Goal: Task Accomplishment & Management: Use online tool/utility

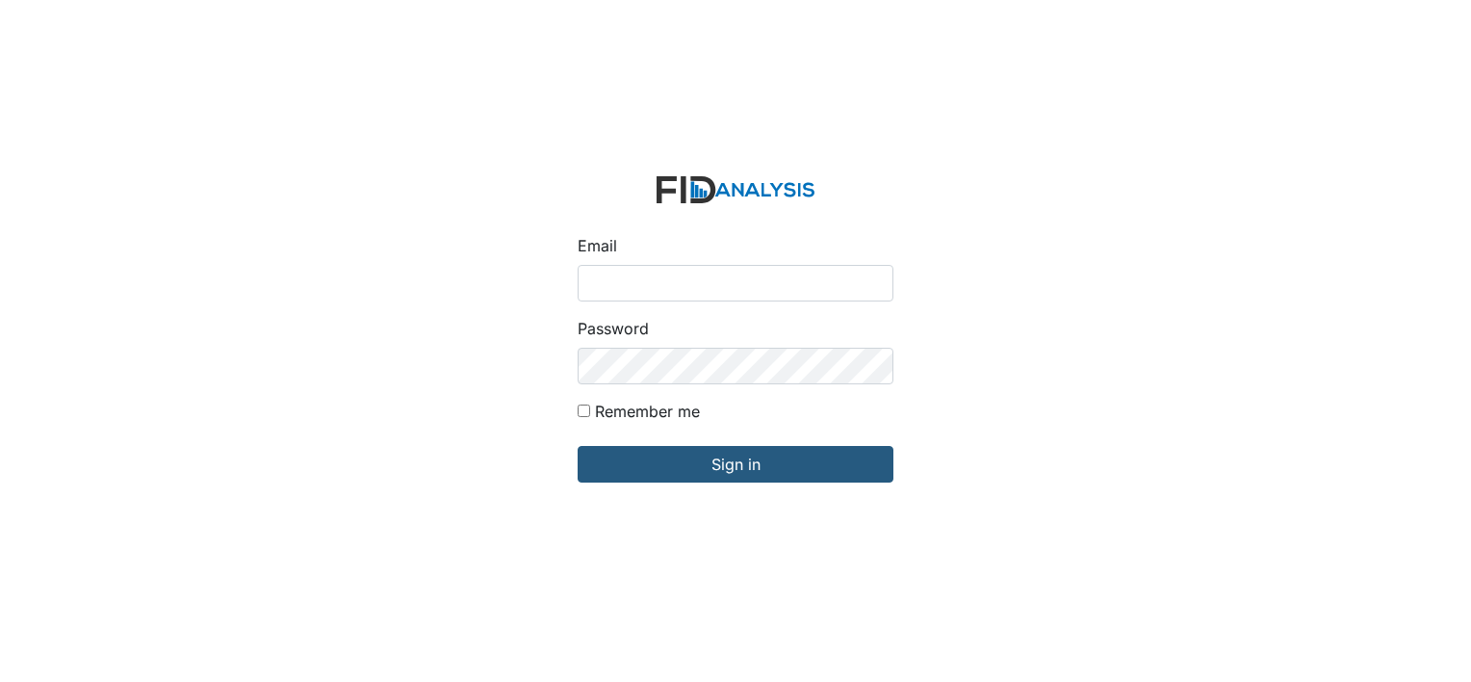
type input "[EMAIL_ADDRESS][DOMAIN_NAME]"
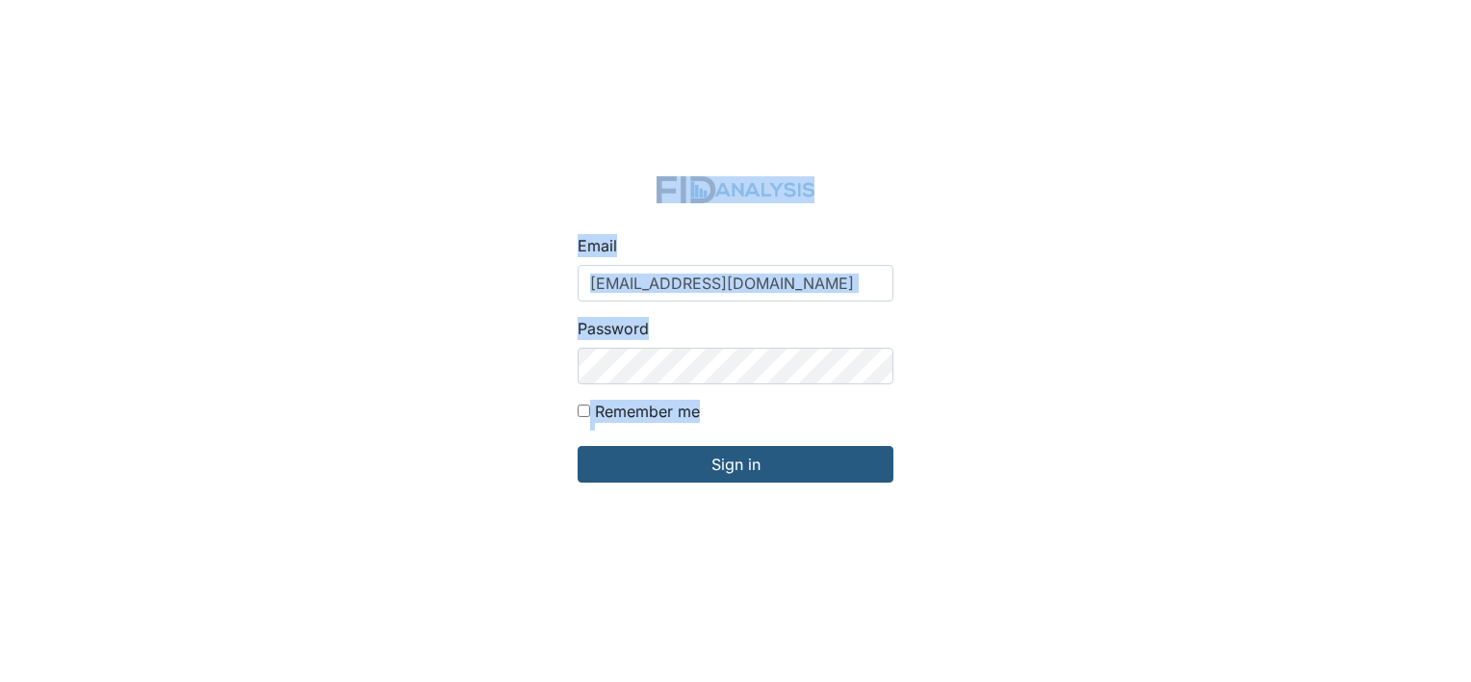
drag, startPoint x: 657, startPoint y: 283, endPoint x: 822, endPoint y: 495, distance: 268.9
click at [822, 495] on div "Email [EMAIL_ADDRESS][DOMAIN_NAME] Password Remember me Sign in" at bounding box center [735, 341] width 1471 height 682
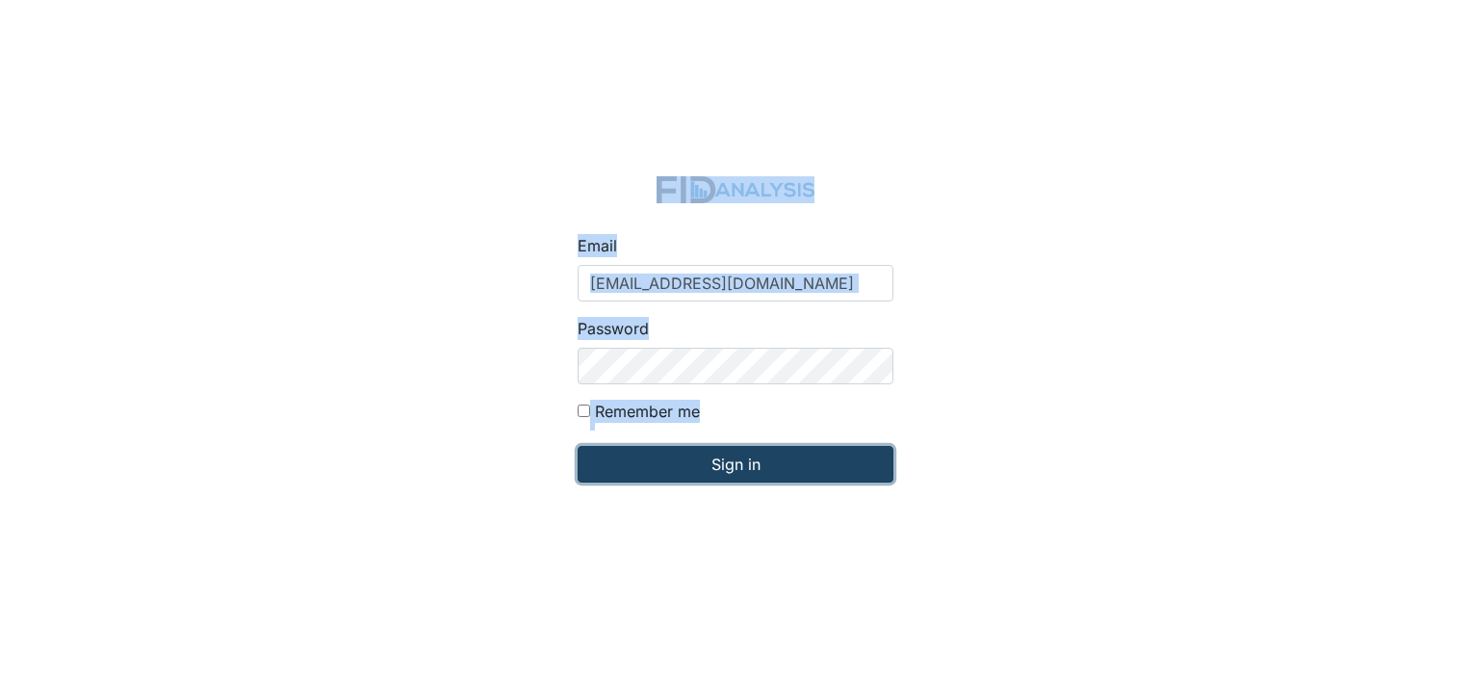
drag, startPoint x: 822, startPoint y: 495, endPoint x: 750, endPoint y: 452, distance: 84.2
click at [750, 452] on input "Sign in" at bounding box center [736, 464] width 316 height 37
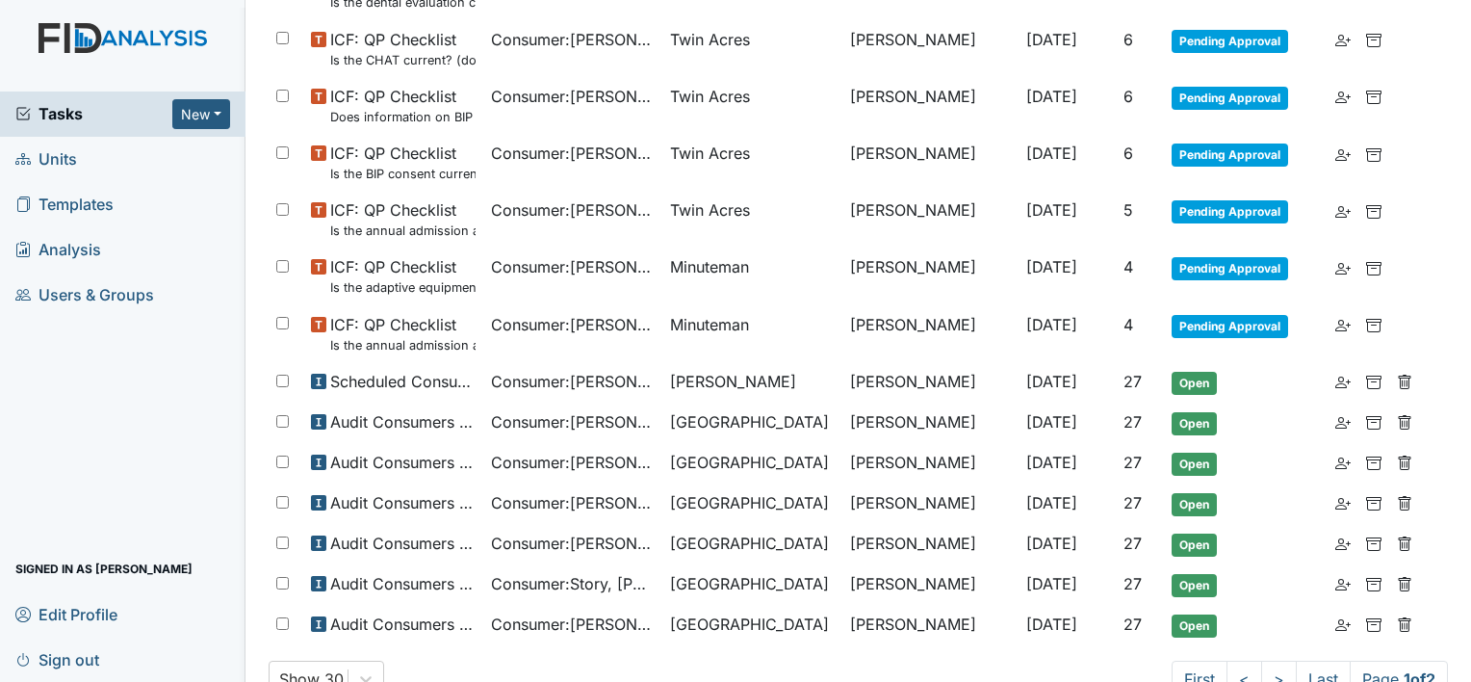
scroll to position [1098, 0]
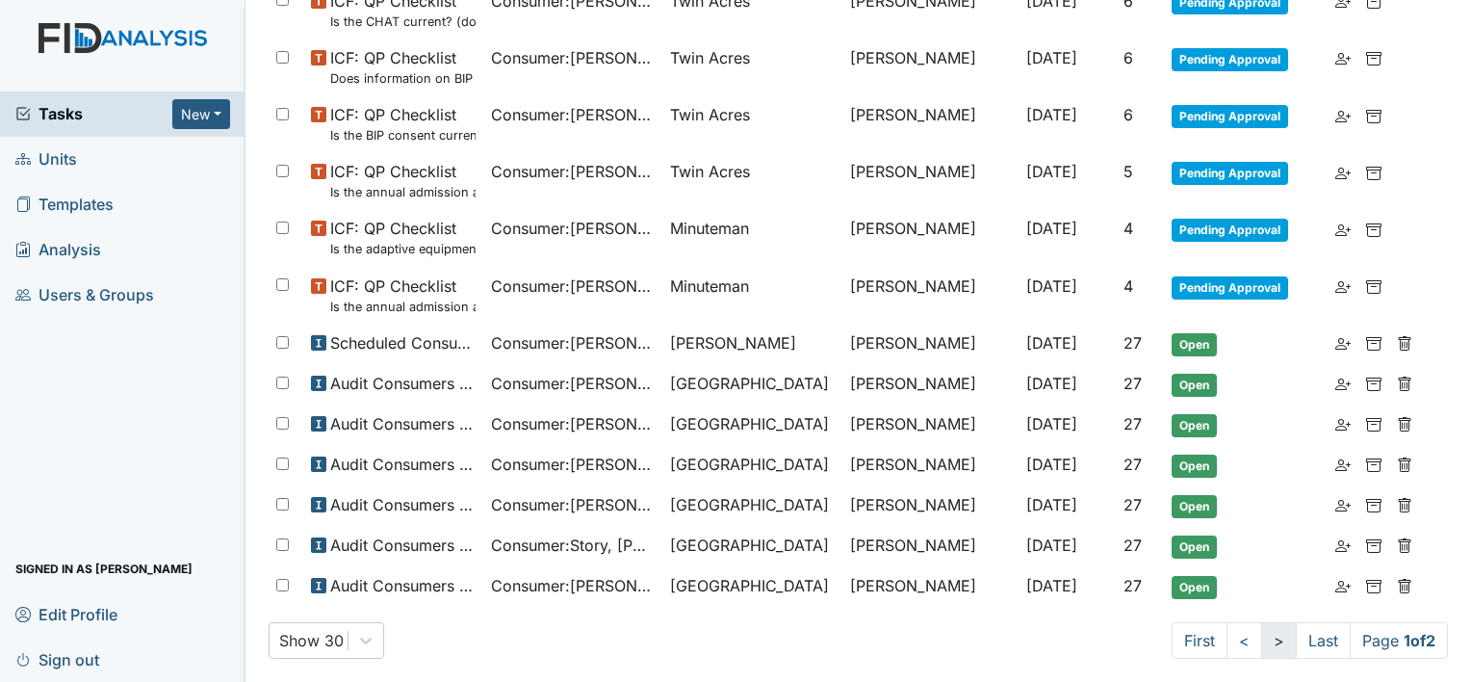
click at [1261, 642] on link ">" at bounding box center [1279, 640] width 36 height 37
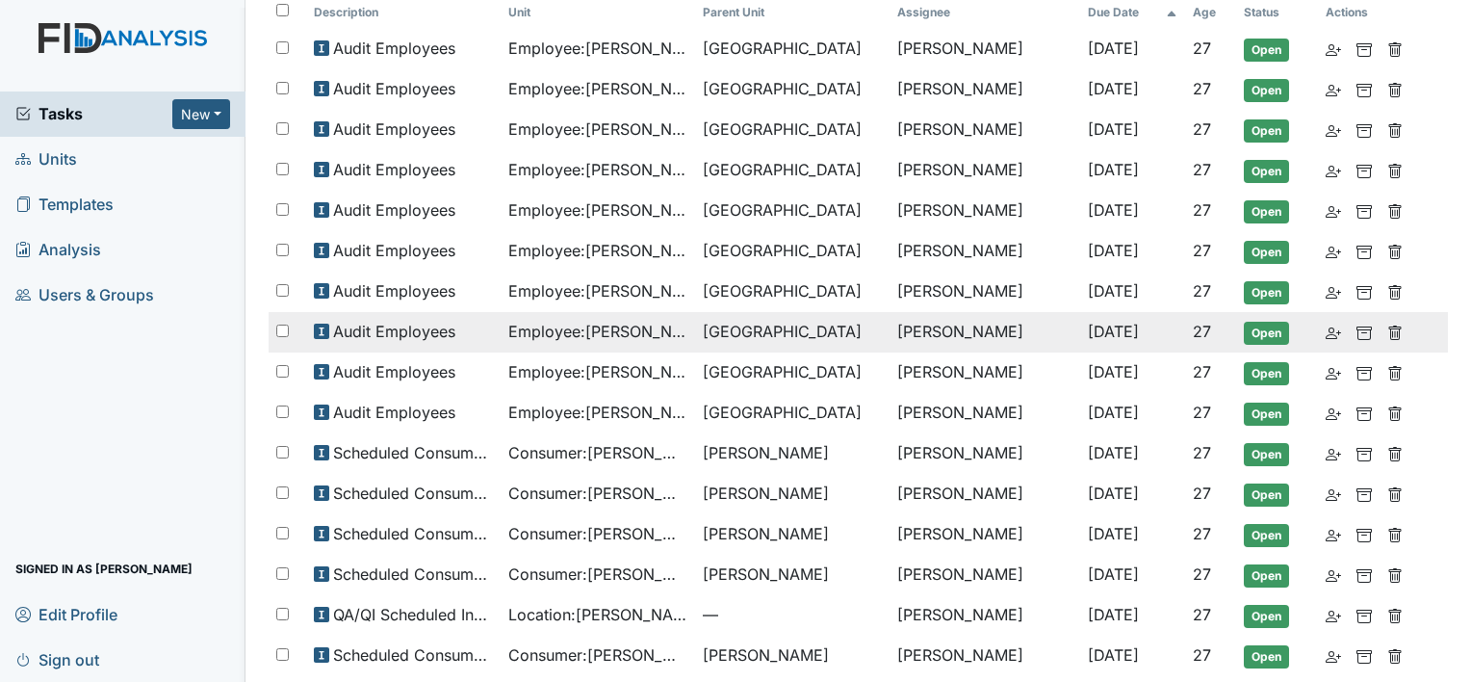
scroll to position [195, 0]
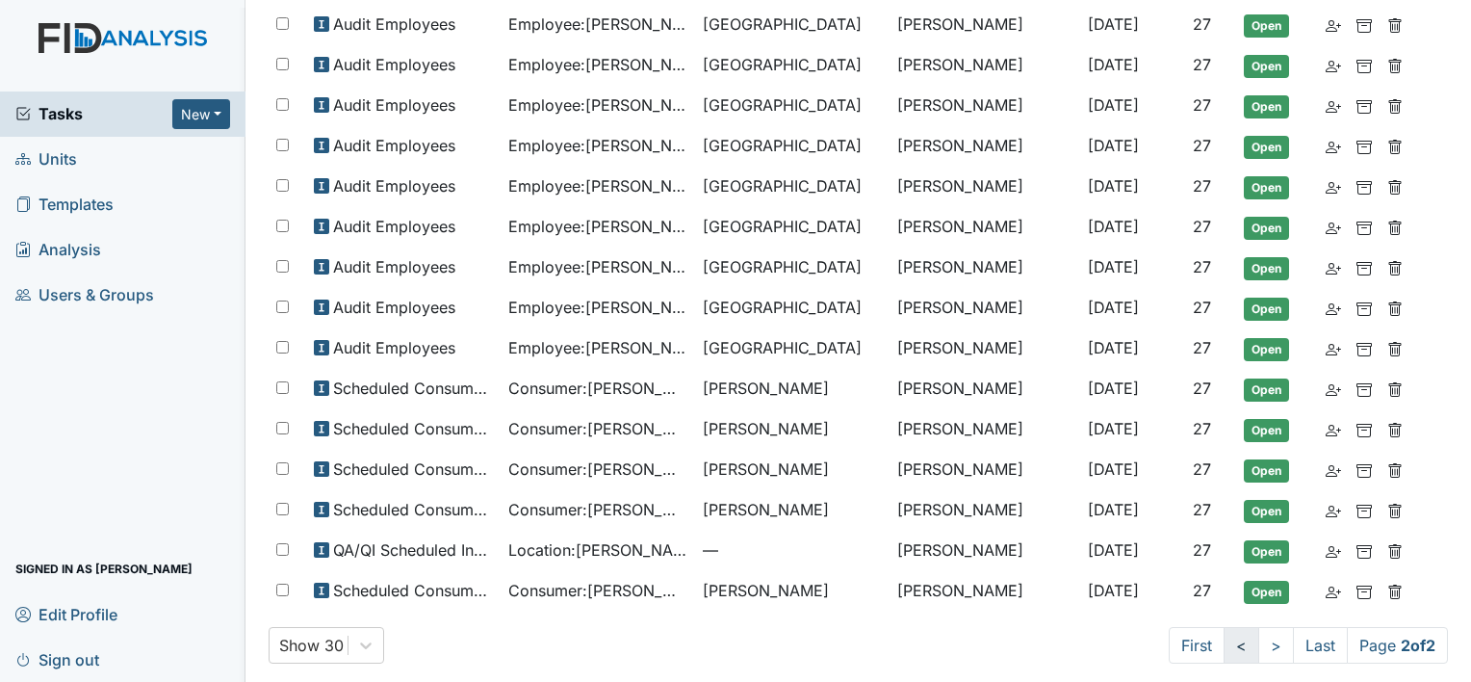
click at [1226, 637] on link "<" at bounding box center [1242, 645] width 36 height 37
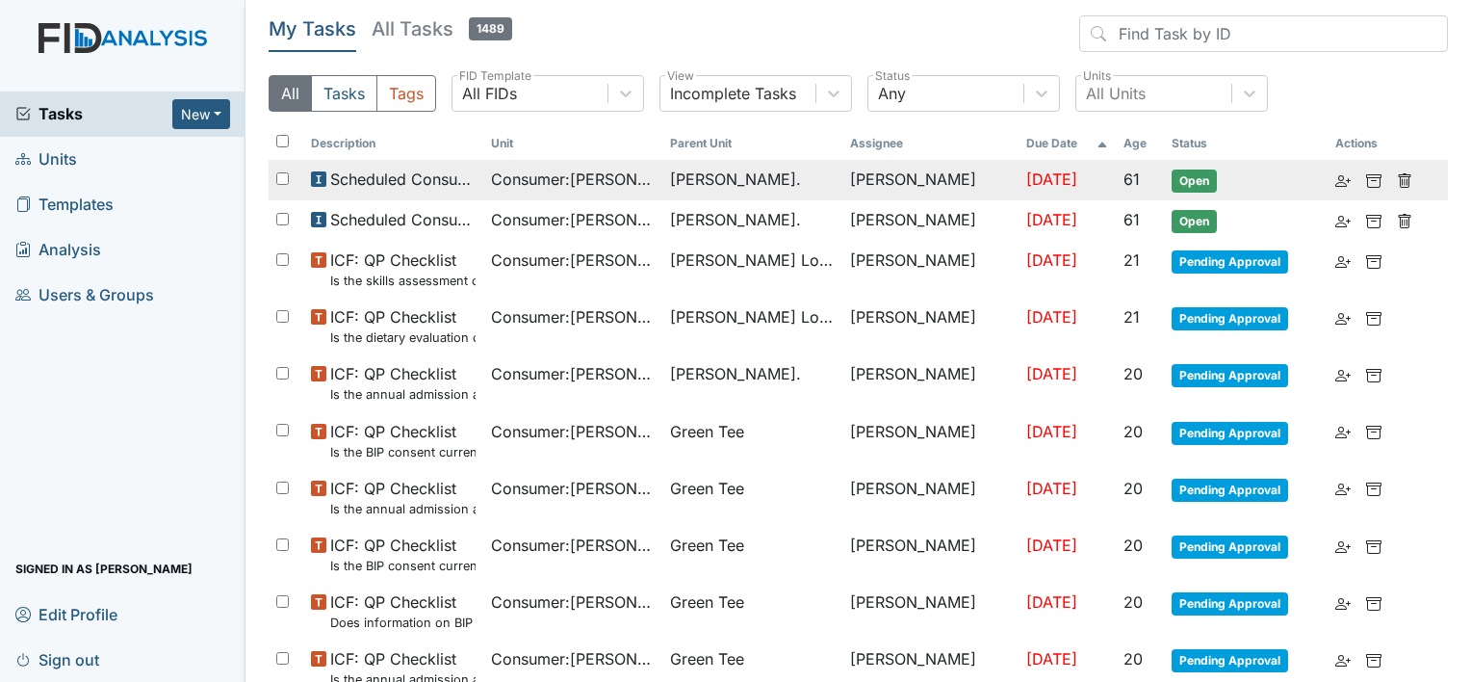
click at [516, 181] on span "Consumer : Wright, Glenn" at bounding box center [573, 179] width 165 height 23
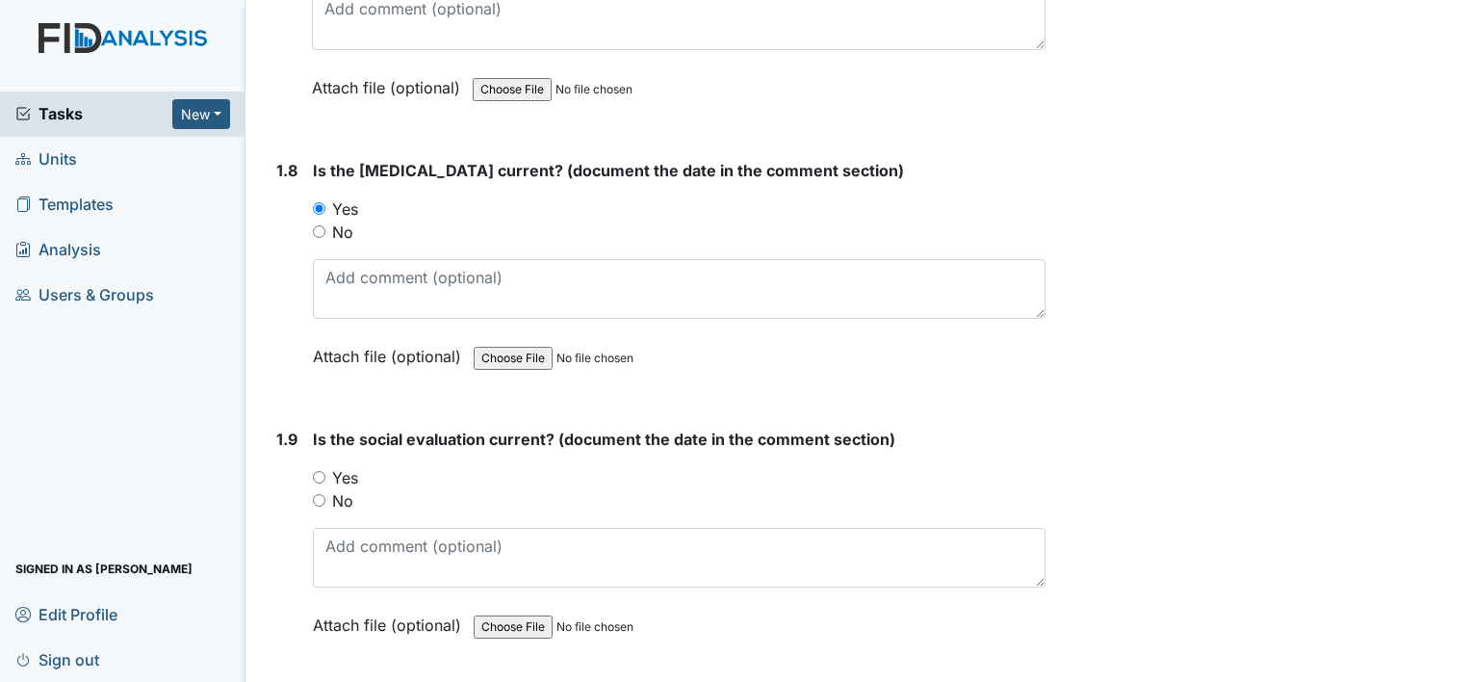
scroll to position [2311, 0]
